Goal: Task Accomplishment & Management: Manage account settings

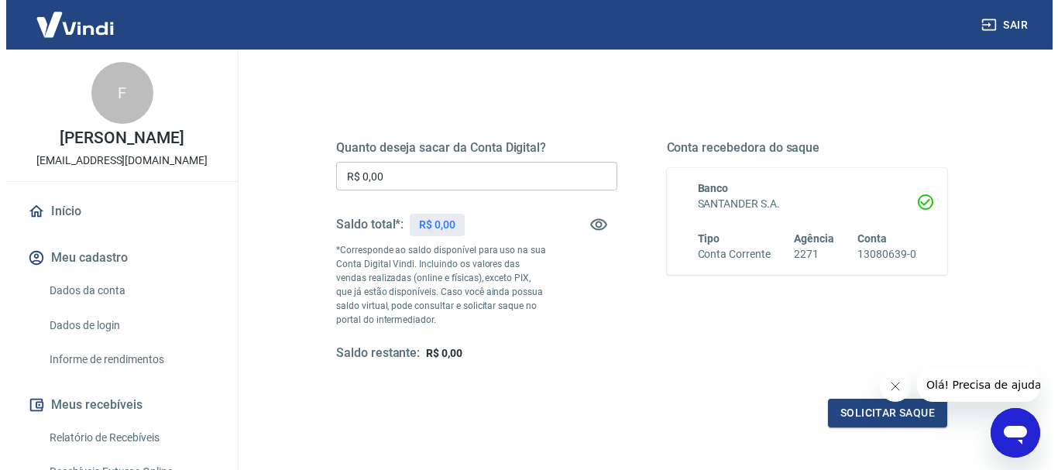
scroll to position [232, 0]
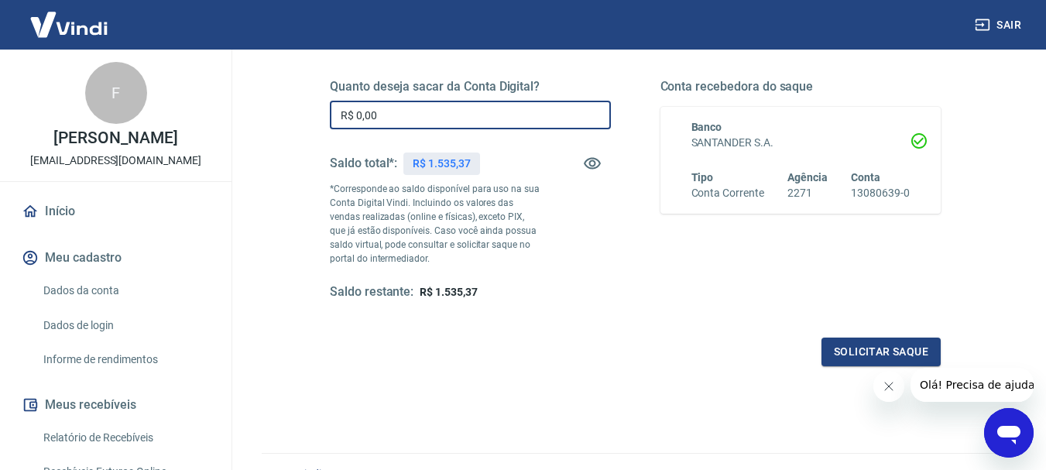
click at [384, 115] on input "R$ 0,00" at bounding box center [470, 115] width 281 height 29
type input "R$ 1.000,00"
click at [886, 387] on icon "Fechar mensagem da empresa" at bounding box center [888, 386] width 12 height 12
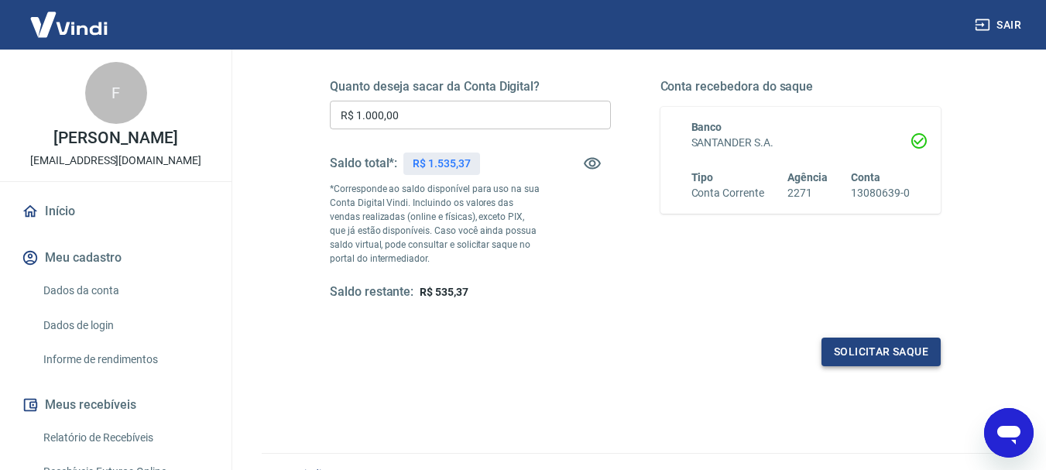
click at [856, 348] on button "Solicitar saque" at bounding box center [880, 352] width 119 height 29
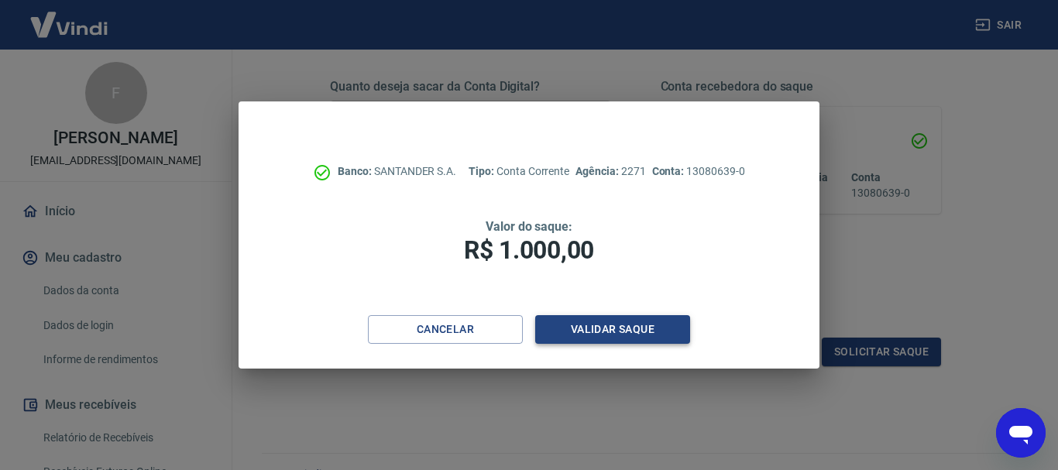
click at [585, 334] on button "Validar saque" at bounding box center [612, 329] width 155 height 29
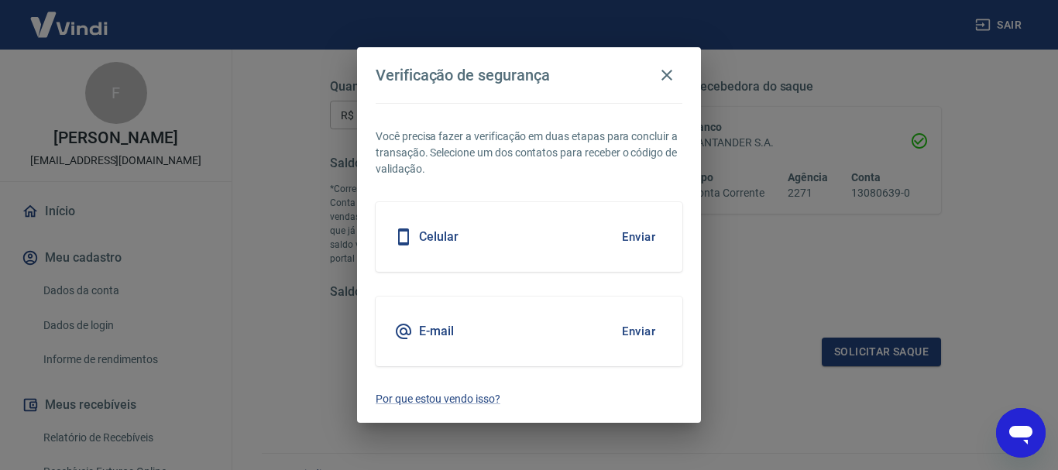
click at [563, 328] on div "E-mail Enviar" at bounding box center [529, 332] width 307 height 70
click at [629, 330] on button "Enviar" at bounding box center [638, 331] width 50 height 33
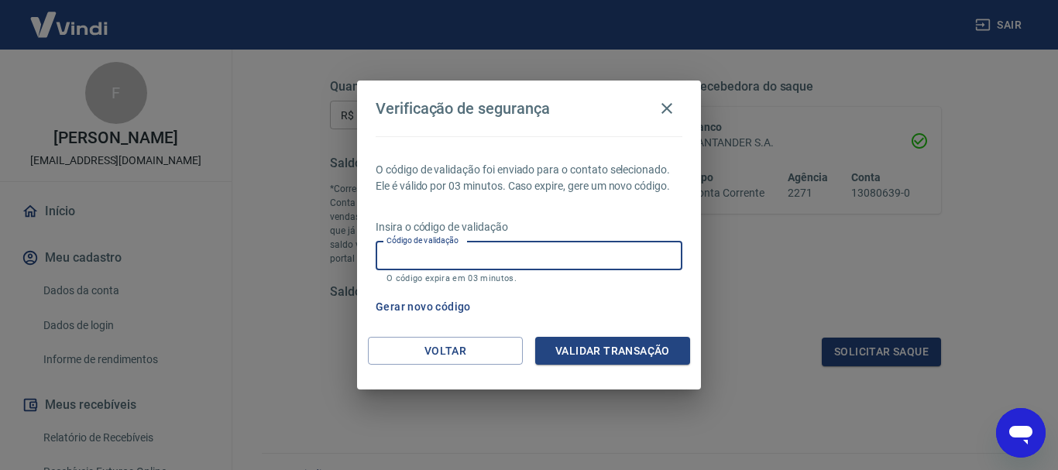
click at [416, 255] on input "Código de validação" at bounding box center [529, 256] width 307 height 29
paste input "558326"
type input "558326"
click at [596, 348] on button "Validar transação" at bounding box center [612, 351] width 155 height 29
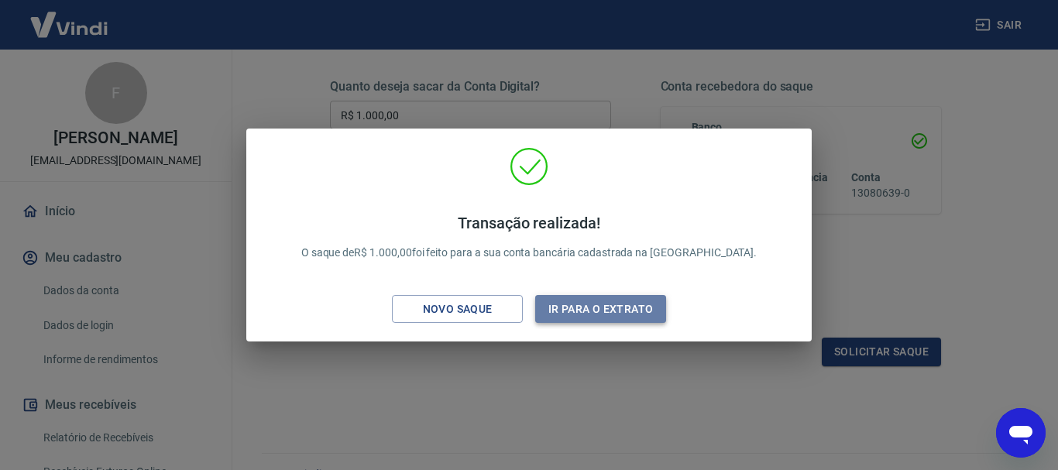
click at [587, 309] on button "Ir para o extrato" at bounding box center [600, 309] width 131 height 29
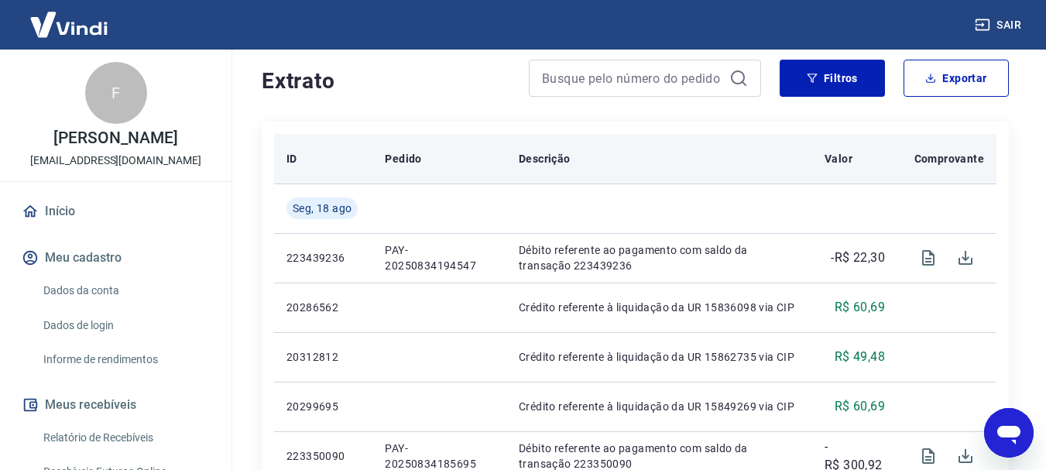
scroll to position [310, 0]
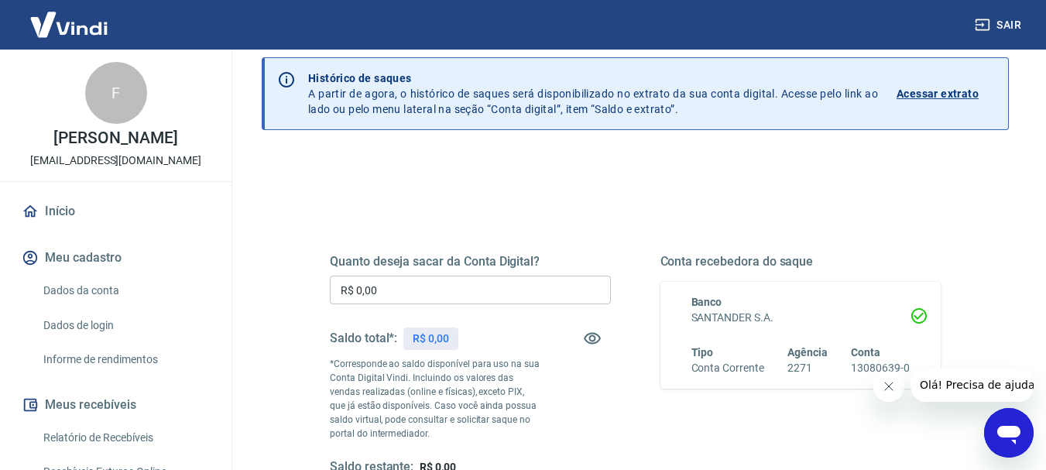
scroll to position [155, 0]
